Goal: Information Seeking & Learning: Learn about a topic

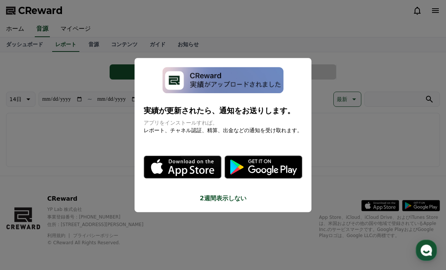
click at [229, 194] on button "2週間表示しない" at bounding box center [223, 198] width 159 height 9
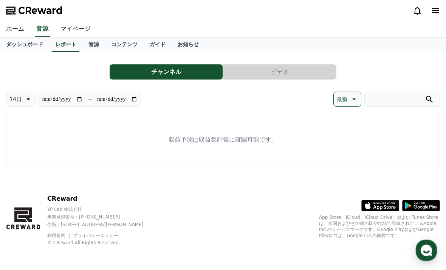
click at [93, 47] on link "音源" at bounding box center [93, 44] width 23 height 14
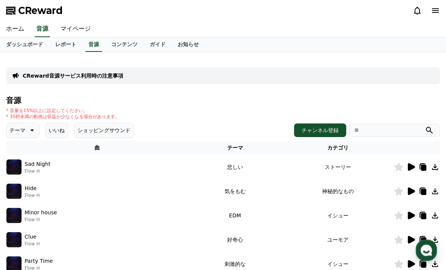
click at [62, 128] on button "いいね" at bounding box center [56, 130] width 23 height 15
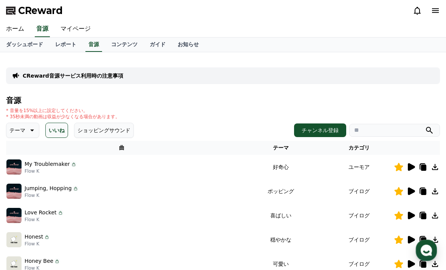
click at [421, 188] on icon at bounding box center [423, 190] width 6 height 7
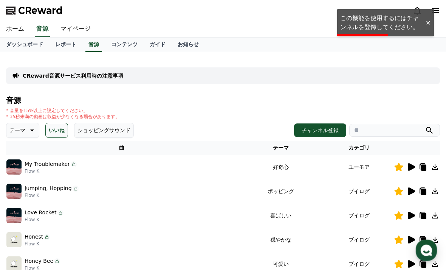
click at [71, 33] on link "マイページ" at bounding box center [75, 29] width 42 height 16
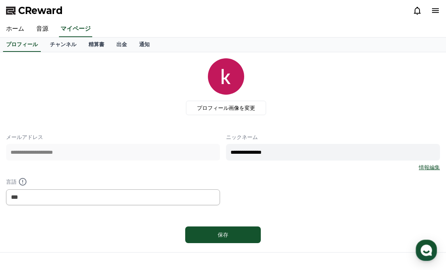
click at [64, 46] on link "チャンネル" at bounding box center [63, 44] width 39 height 14
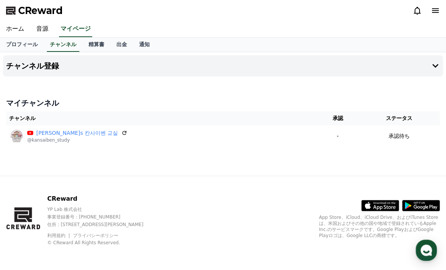
click at [121, 135] on icon at bounding box center [124, 133] width 6 height 6
click at [86, 176] on div "チャンネル登録 マイチャンネル チャンネル 承認 ステータス [PERSON_NAME]s 칸사이벤 교실 @kansaiben_study - 承認待ち" at bounding box center [223, 113] width 446 height 123
click at [426, 61] on button "チャンネル登録" at bounding box center [223, 65] width 440 height 21
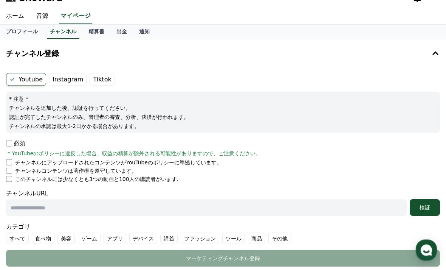
scroll to position [15, 0]
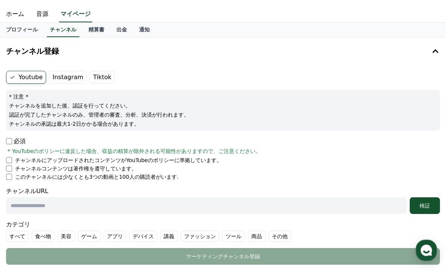
click at [66, 78] on label "Instagram" at bounding box center [67, 77] width 37 height 13
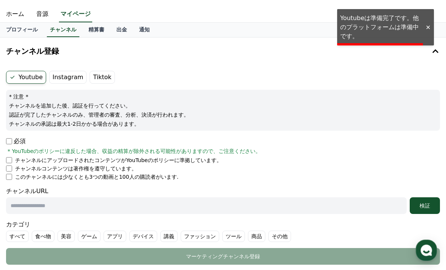
click at [64, 75] on label "Instagram" at bounding box center [67, 77] width 37 height 13
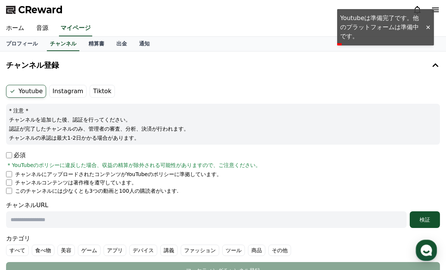
scroll to position [0, 0]
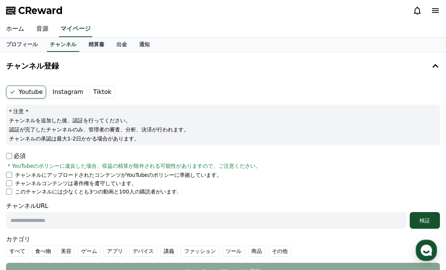
click at [94, 46] on link "精算書" at bounding box center [96, 44] width 28 height 14
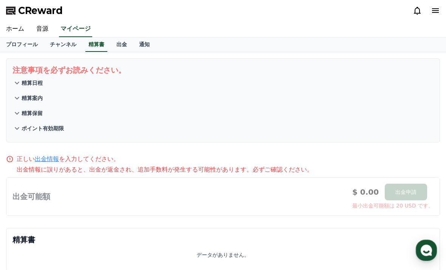
click at [118, 46] on link "出金" at bounding box center [121, 44] width 23 height 14
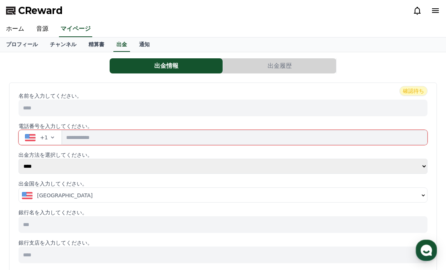
click at [37, 31] on link "音源" at bounding box center [42, 29] width 24 height 16
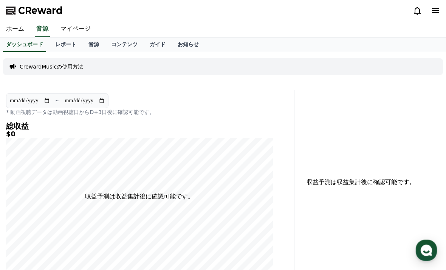
click at [71, 50] on link "レポート" at bounding box center [65, 44] width 33 height 14
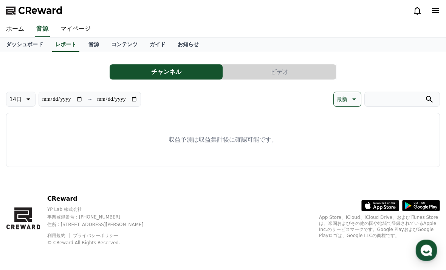
click at [16, 103] on p "14日" at bounding box center [15, 99] width 12 height 11
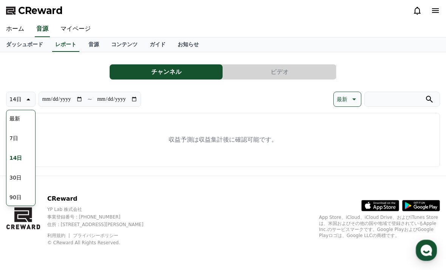
click at [14, 174] on button "30日" at bounding box center [15, 177] width 18 height 17
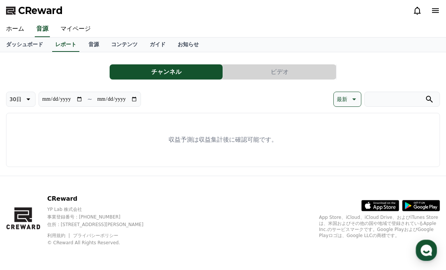
click at [16, 103] on p "30日" at bounding box center [15, 99] width 12 height 11
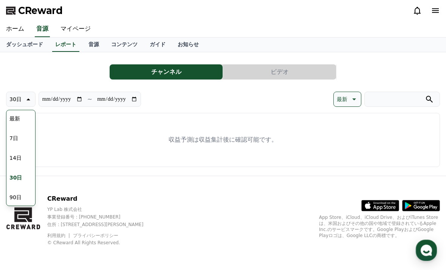
click at [16, 196] on button "90日" at bounding box center [15, 197] width 18 height 17
type input "**********"
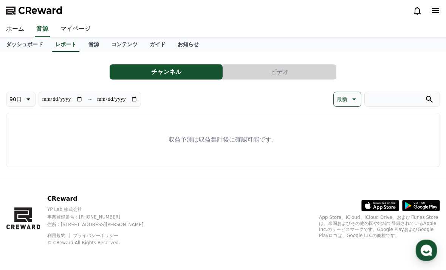
click at [92, 42] on link "音源" at bounding box center [93, 44] width 23 height 14
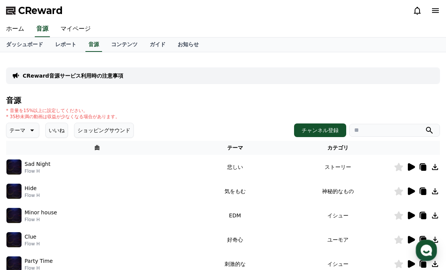
click at [131, 42] on link "コンテンツ" at bounding box center [124, 44] width 39 height 14
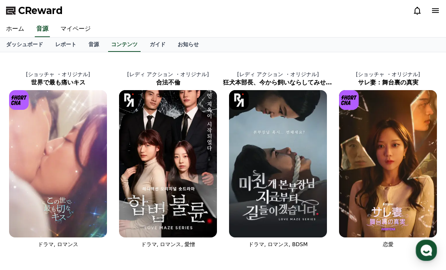
click at [151, 36] on div "ホーム 音源 マイページ" at bounding box center [223, 29] width 446 height 16
click at [152, 45] on link "ガイド" at bounding box center [158, 44] width 28 height 14
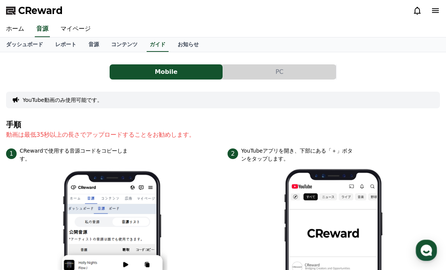
click at [172, 47] on link "お知らせ" at bounding box center [188, 44] width 33 height 14
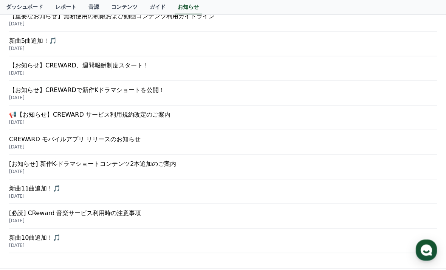
scroll to position [205, 0]
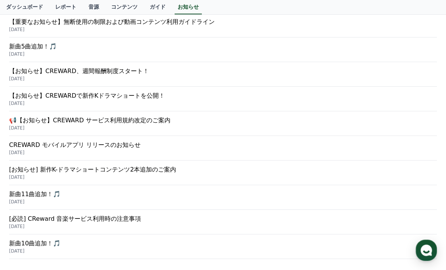
click at [18, 142] on p "CREWARD モバイルアプリ リリースのお知らせ" at bounding box center [223, 144] width 428 height 9
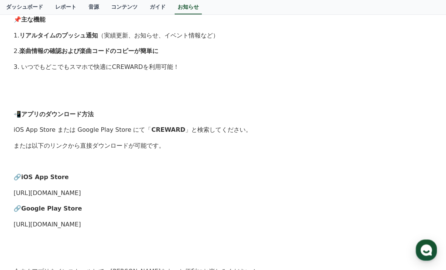
scroll to position [211, 0]
click at [49, 190] on link "https://apps.apple.com/kr/app/creward/id6740979375" at bounding box center [47, 192] width 67 height 7
